Goal: Browse casually

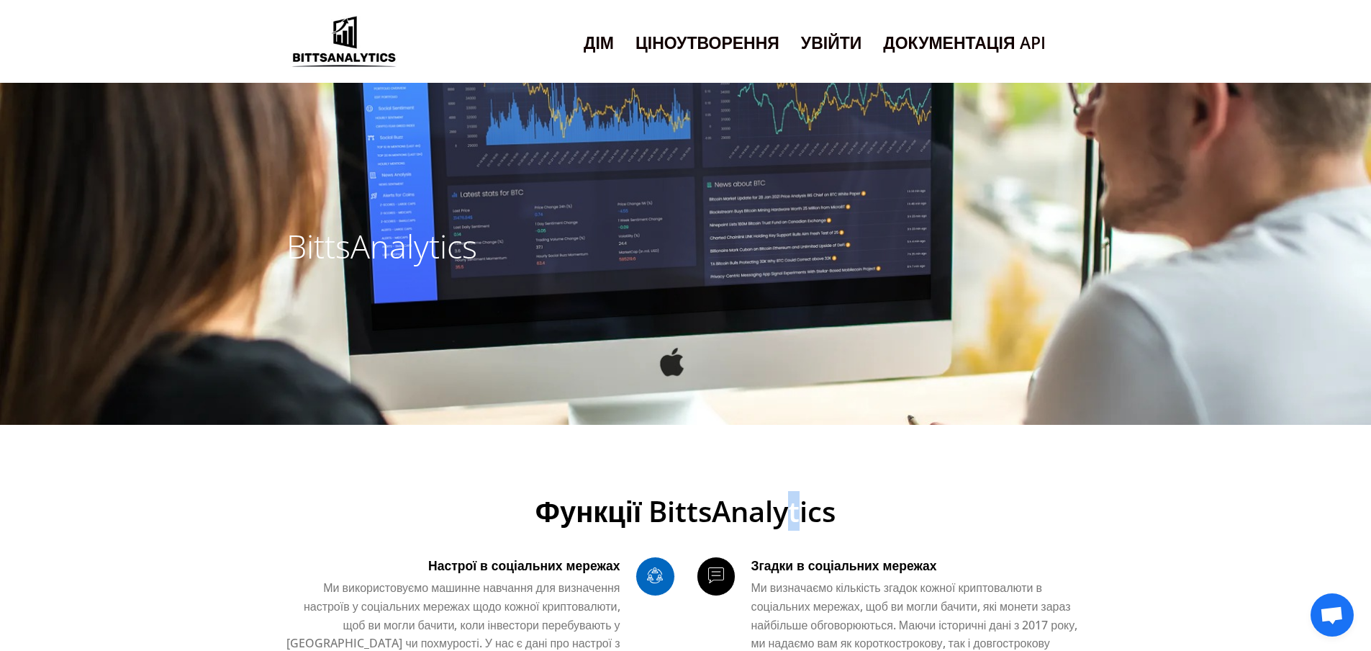
drag, startPoint x: 803, startPoint y: 497, endPoint x: 888, endPoint y: 476, distance: 87.6
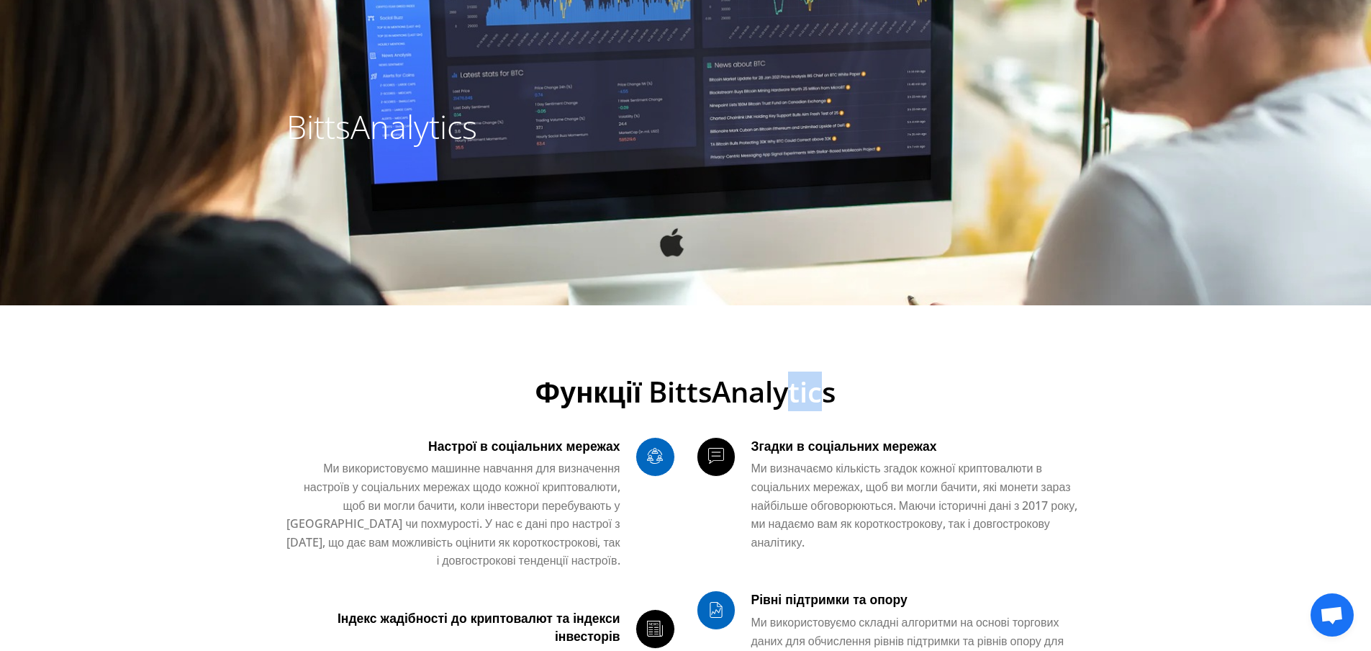
scroll to position [288, 0]
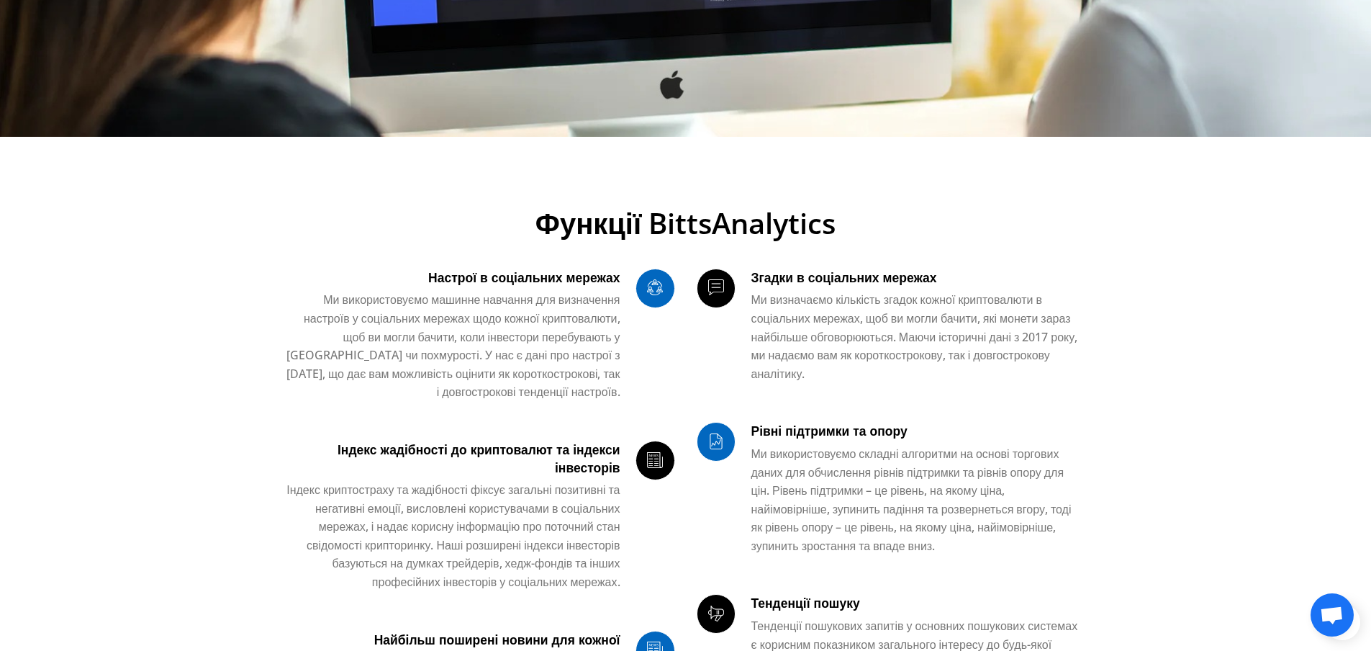
click at [979, 443] on div "Рівні підтримки та опору Ми використовуємо складні алгоритми на основі торгових…" at bounding box center [918, 493] width 334 height 143
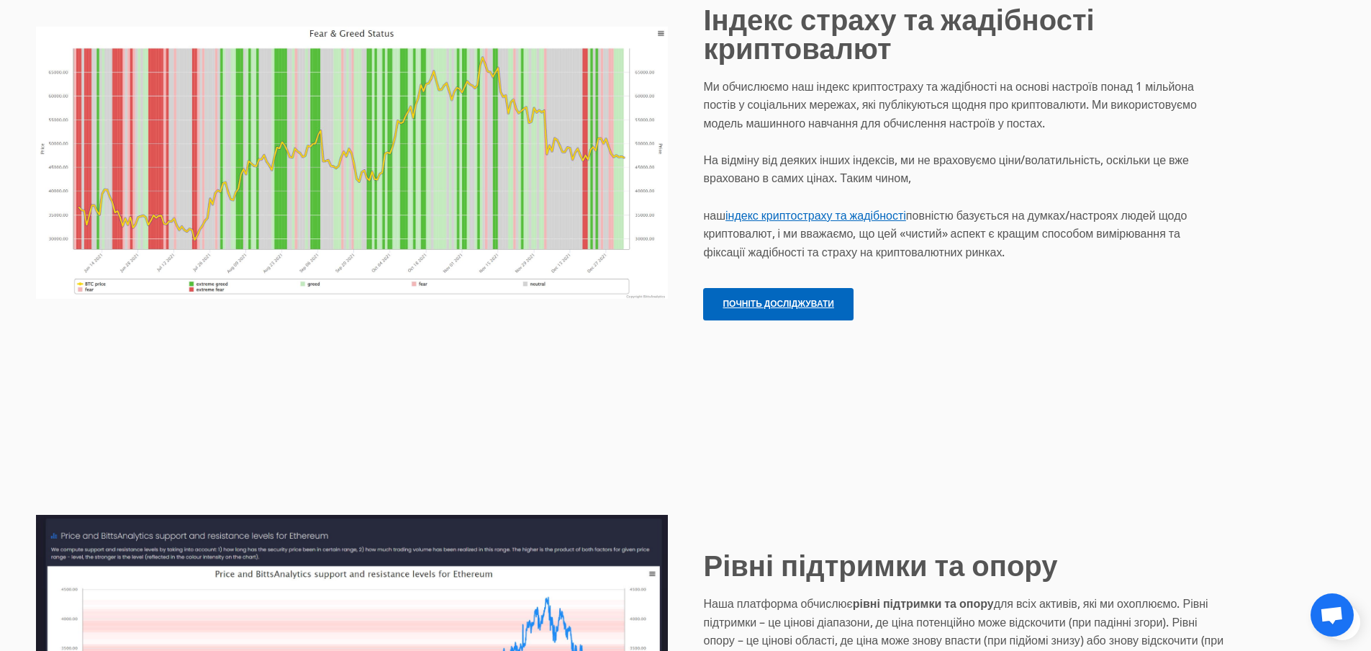
scroll to position [3824, 0]
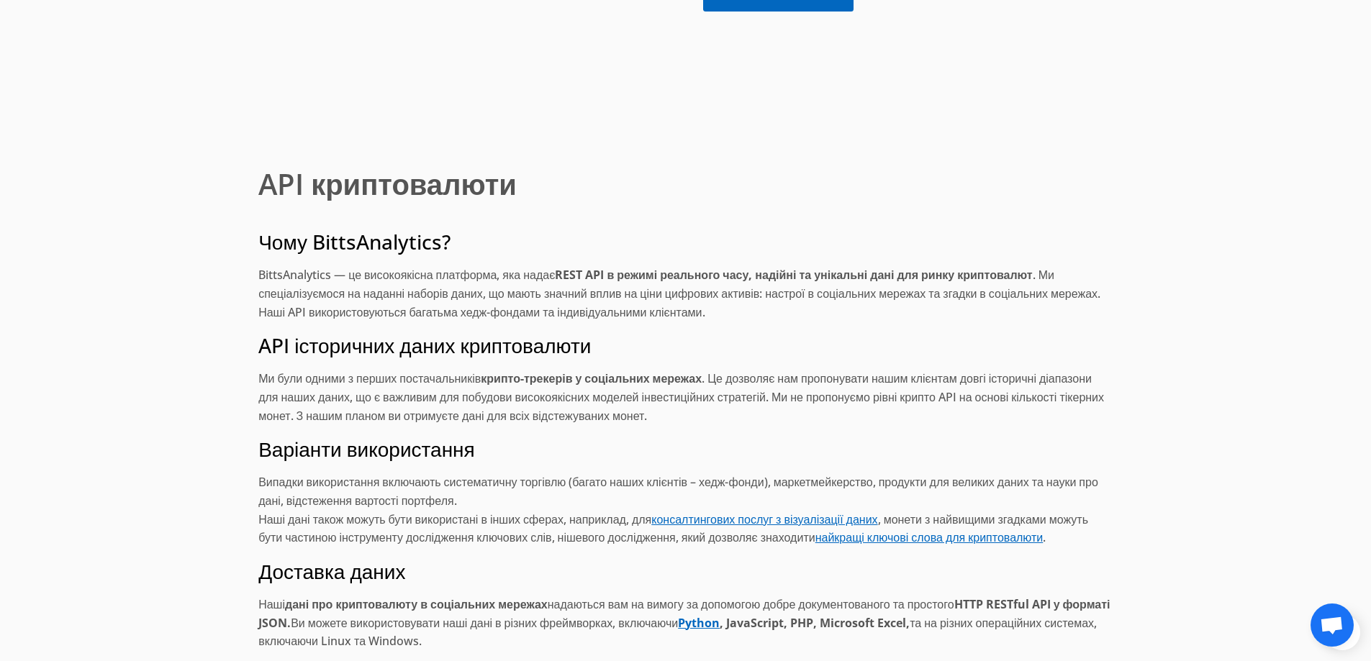
scroll to position [8766, 0]
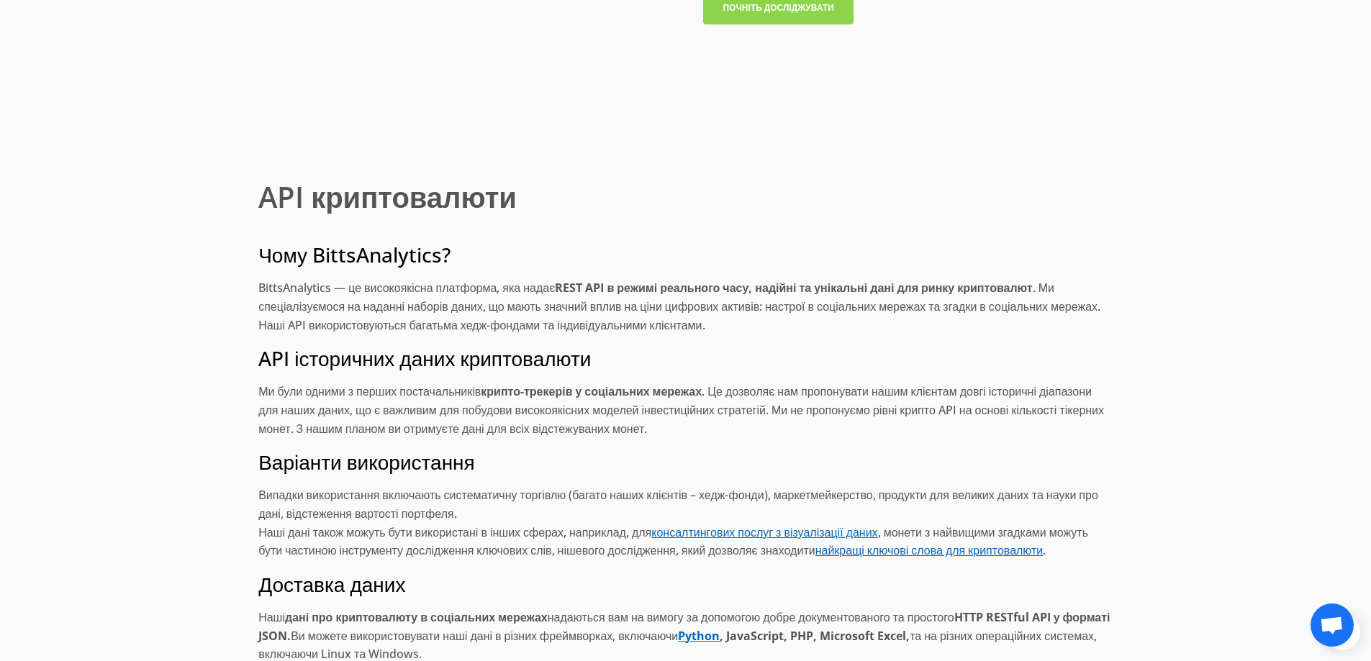
click at [797, 24] on link "Почніть досліджувати" at bounding box center [778, 8] width 150 height 32
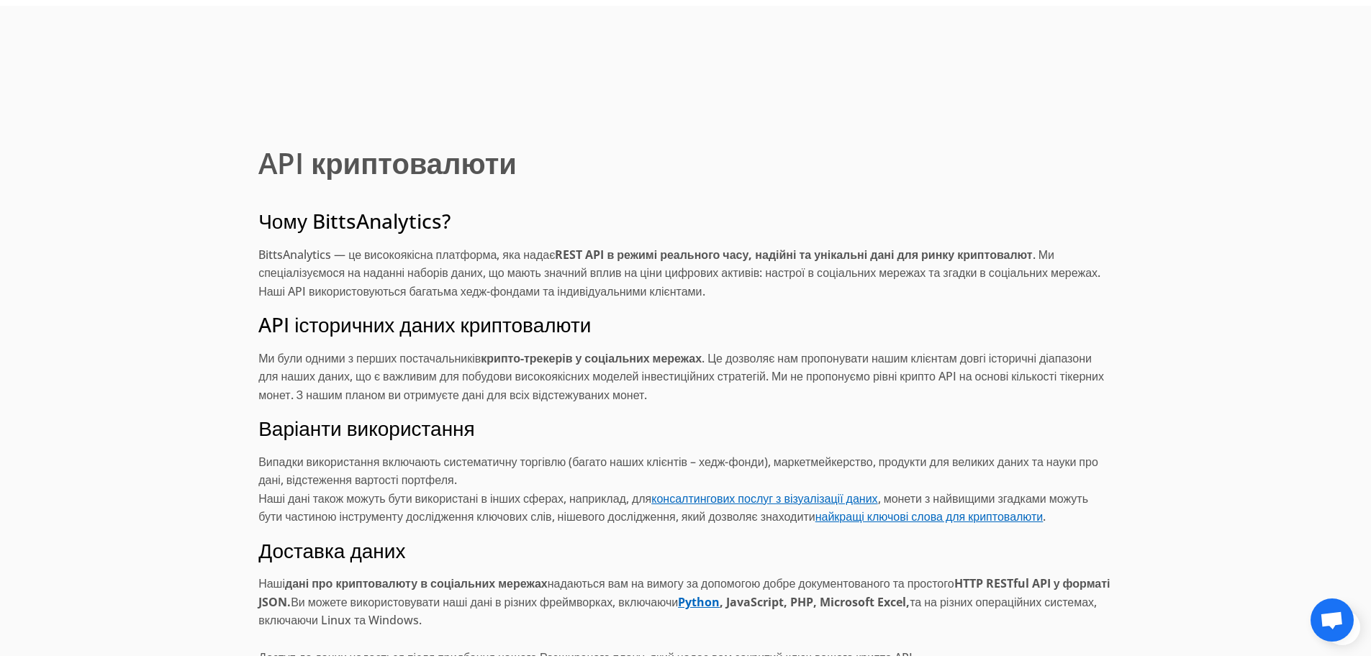
scroll to position [8766, 0]
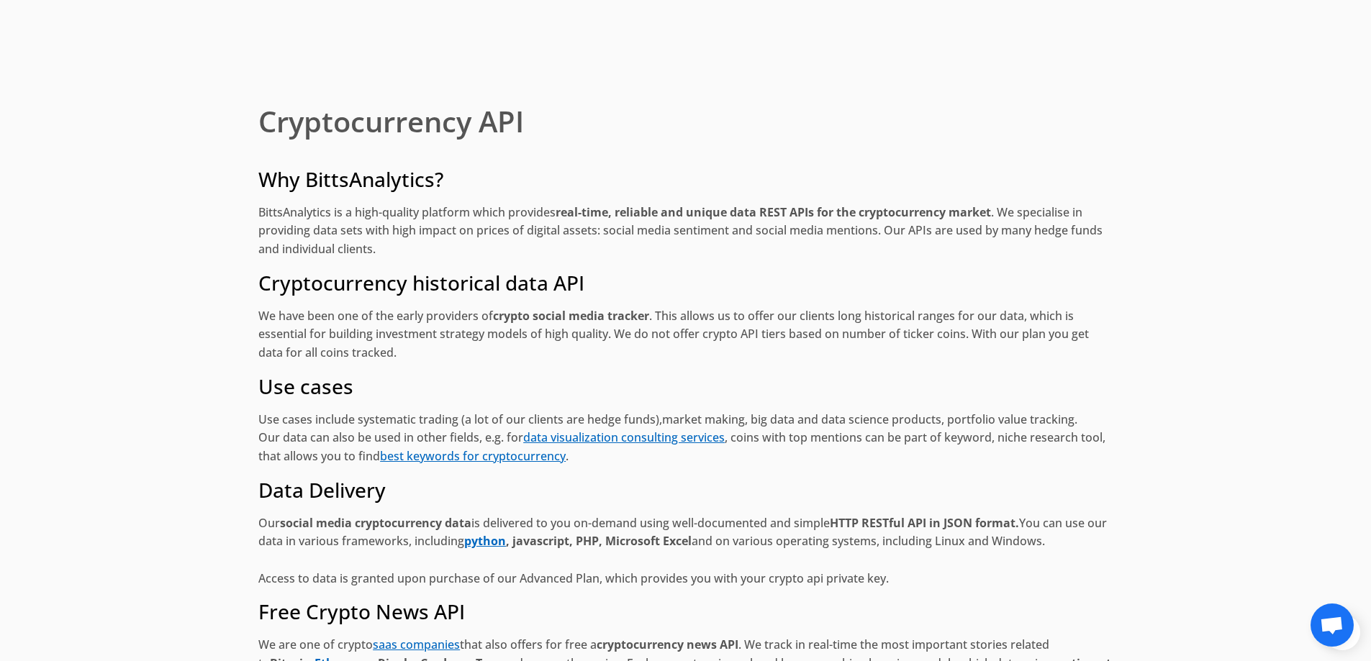
click at [1100, 268] on div "Cryptocurrency API Why BittsAnalytics? BittsAnalytics is a high-quality platfor…" at bounding box center [685, 510] width 890 height 835
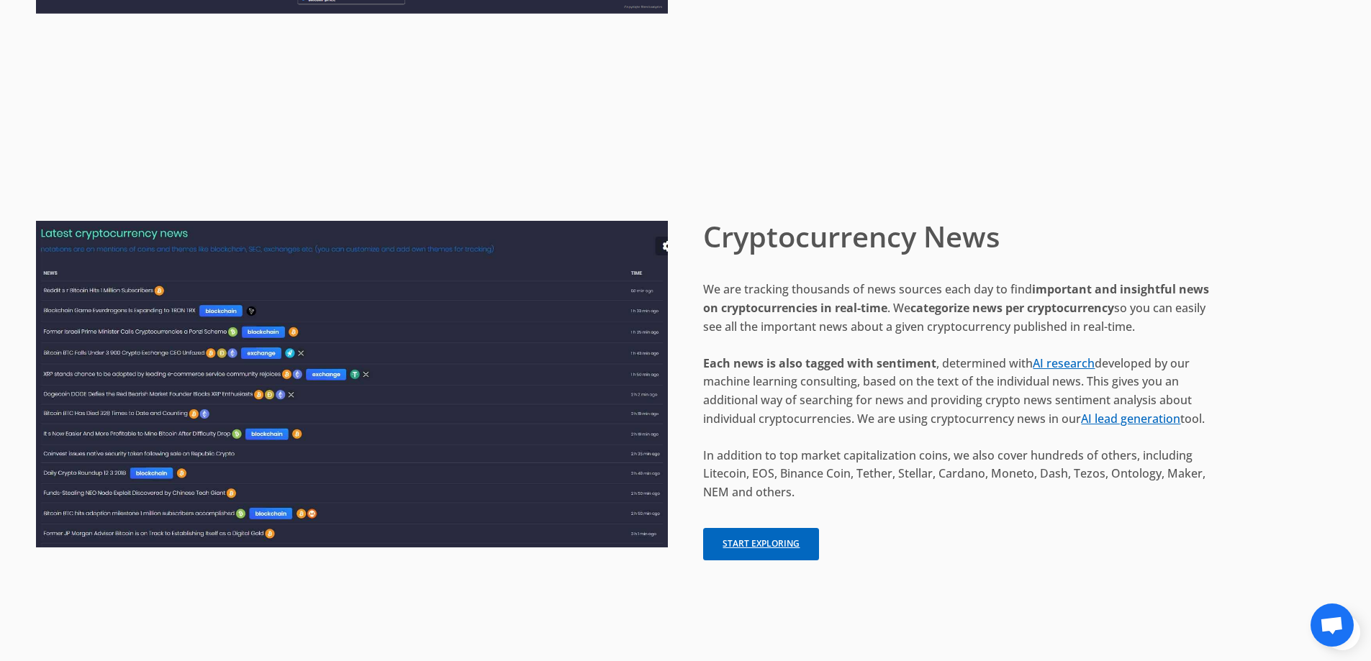
scroll to position [8142, 0]
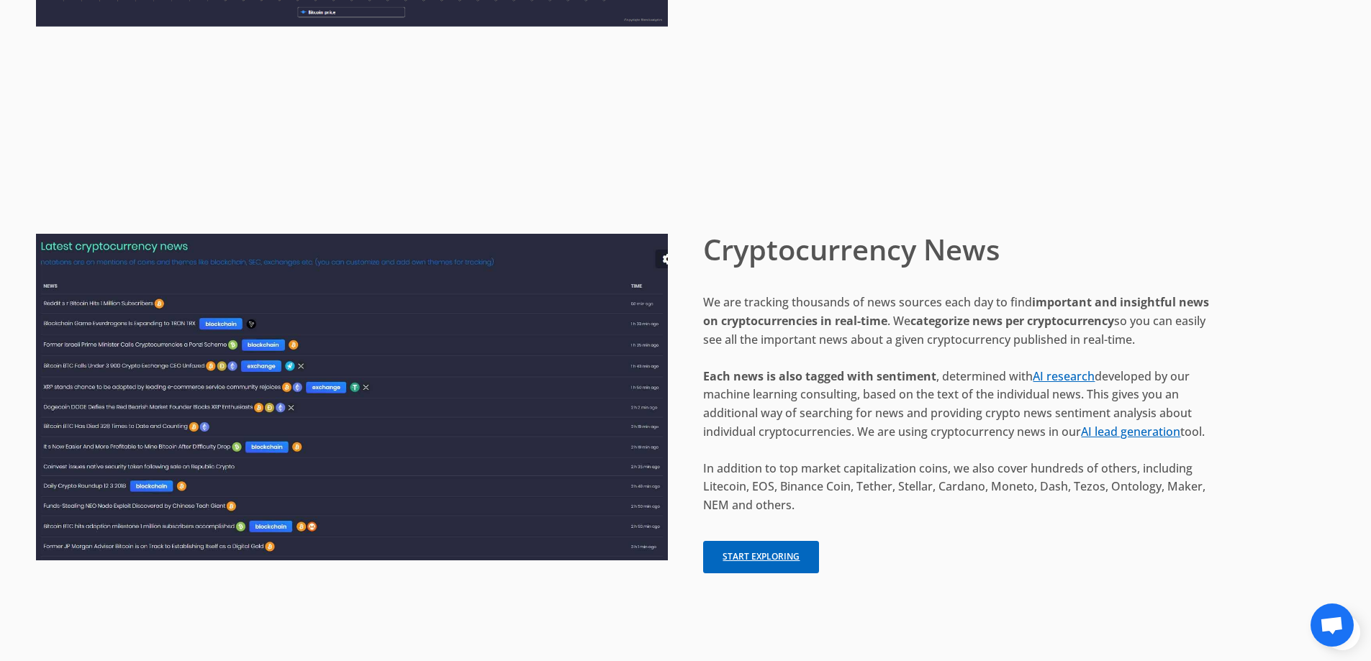
click at [433, 374] on img at bounding box center [352, 397] width 632 height 327
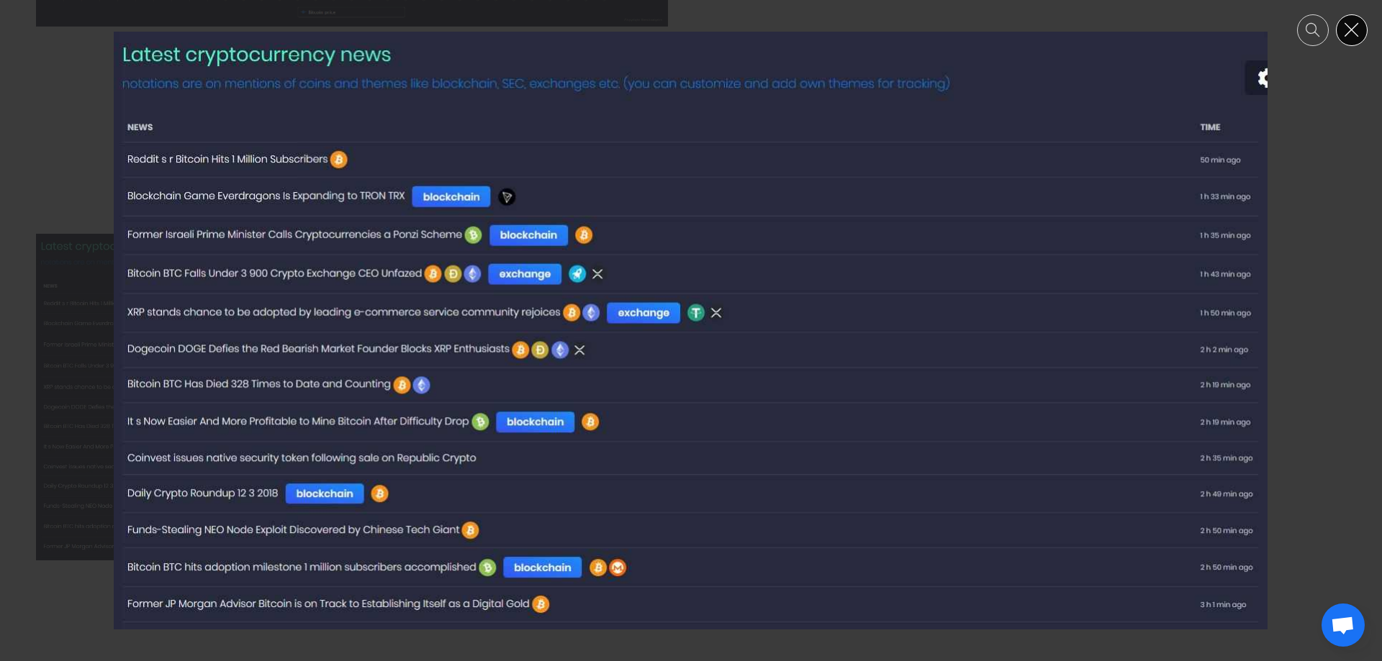
click at [1349, 30] on button at bounding box center [1352, 30] width 32 height 32
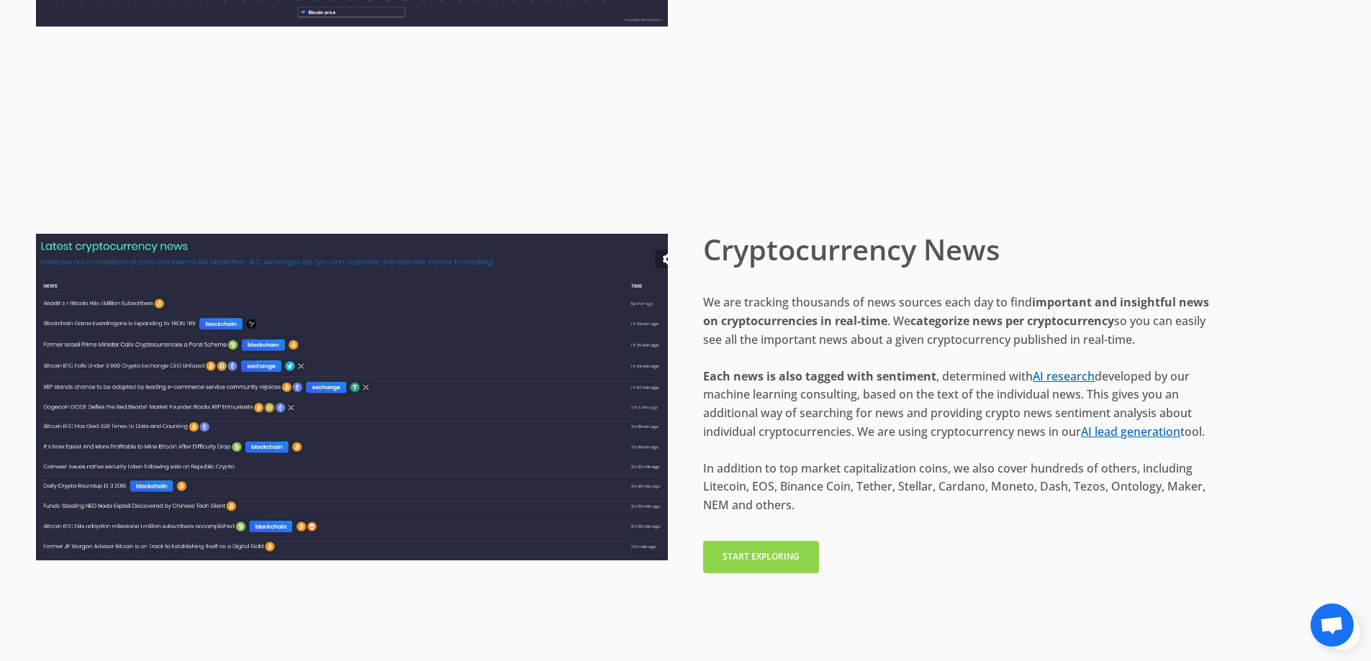
click at [773, 558] on link "Start exploring" at bounding box center [761, 557] width 116 height 32
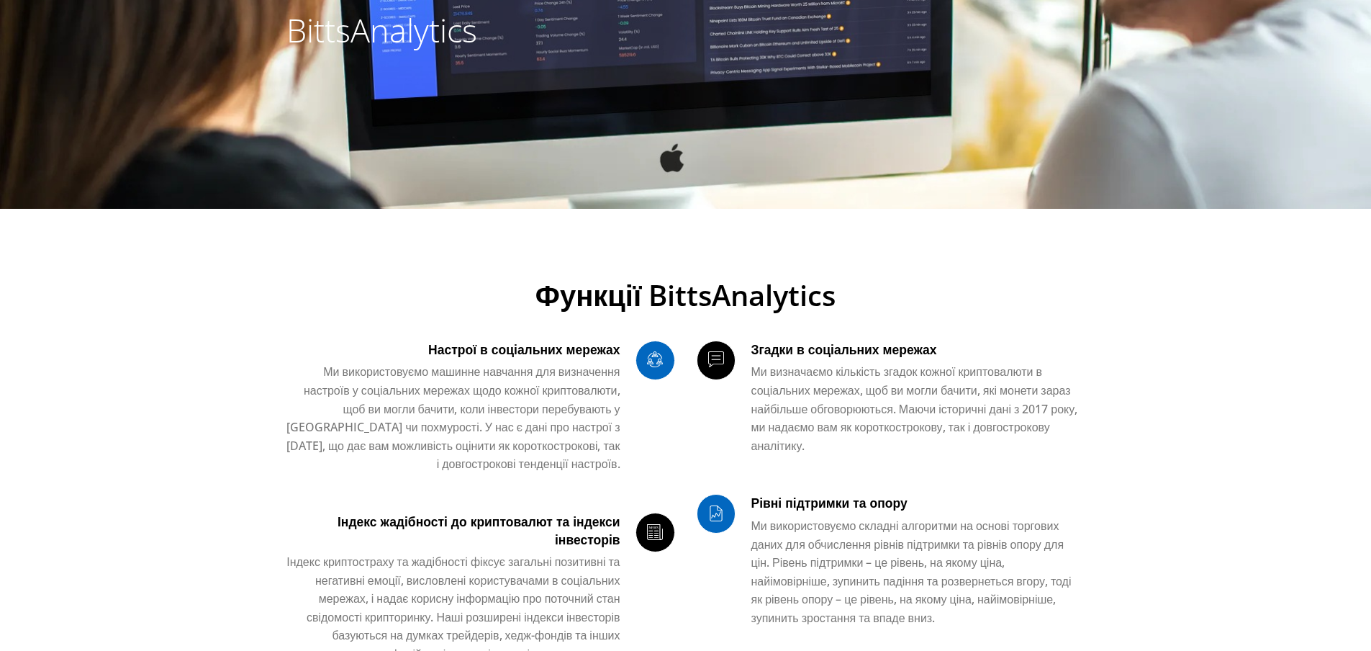
click at [723, 363] on icon at bounding box center [716, 361] width 38 height 25
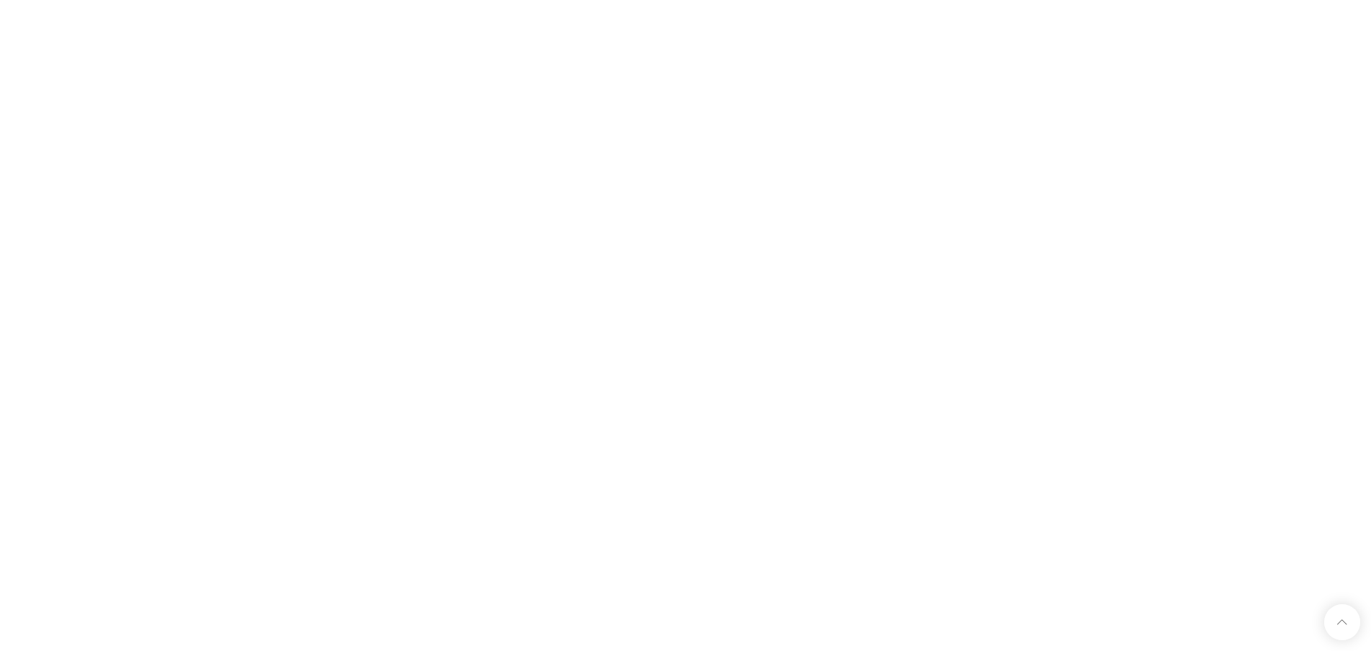
scroll to position [1439, 0]
